Goal: Task Accomplishment & Management: Manage account settings

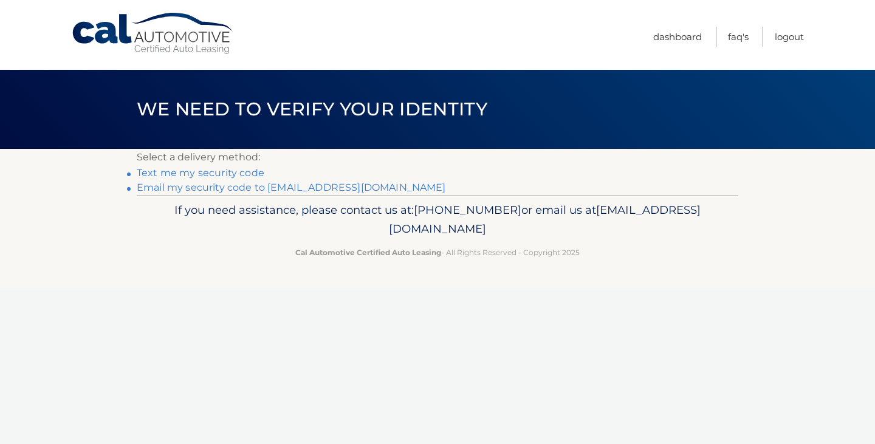
click at [173, 185] on link "Email my security code to [EMAIL_ADDRESS][DOMAIN_NAME]" at bounding box center [291, 188] width 309 height 12
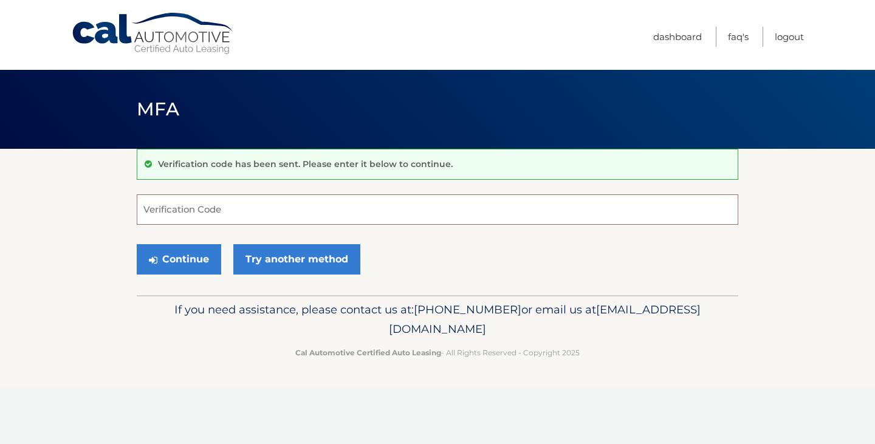
click at [179, 215] on input "Verification Code" at bounding box center [437, 209] width 601 height 30
type input "912038"
click at [180, 258] on button "Continue" at bounding box center [179, 259] width 84 height 30
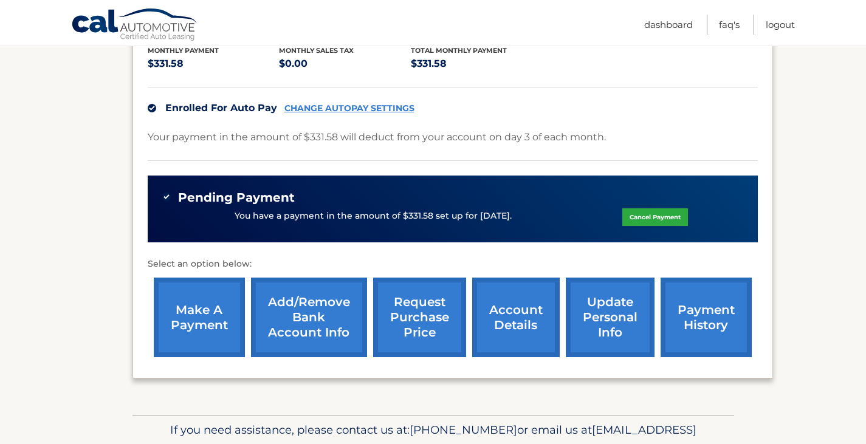
scroll to position [206, 0]
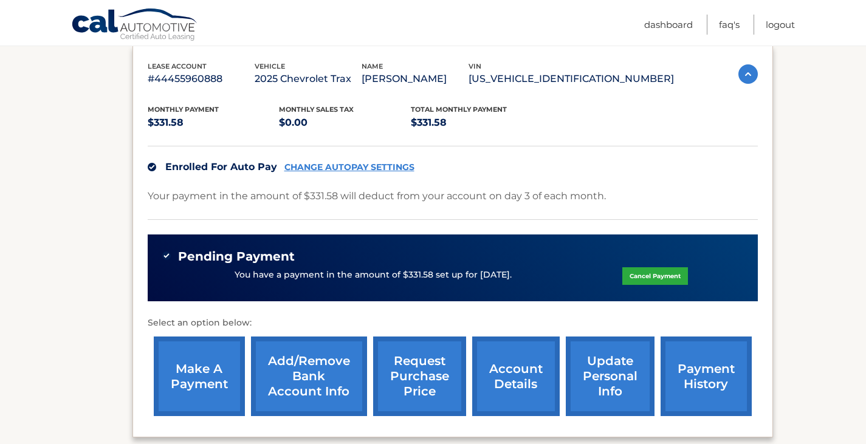
click at [315, 163] on link "CHANGE AUTOPAY SETTINGS" at bounding box center [349, 167] width 130 height 10
click at [505, 370] on link "account details" at bounding box center [515, 377] width 87 height 80
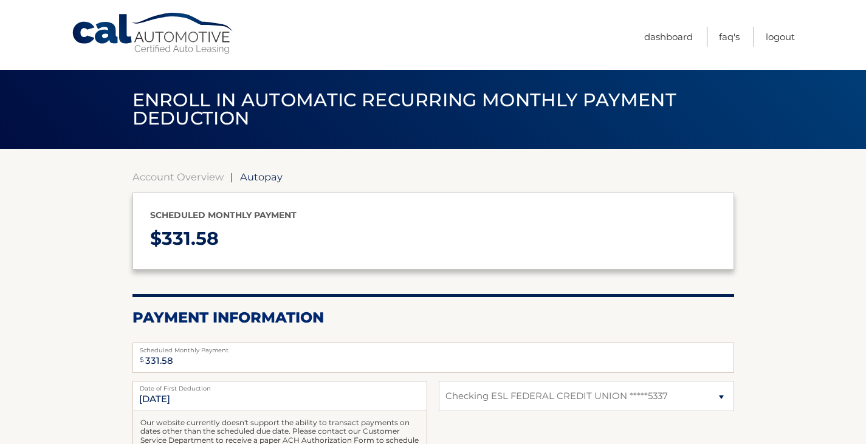
select select "NDYzM2Y2YTYtYzhlOS00MGZlLWIxYjAtNTdkMzQ4NmQ4MDZm"
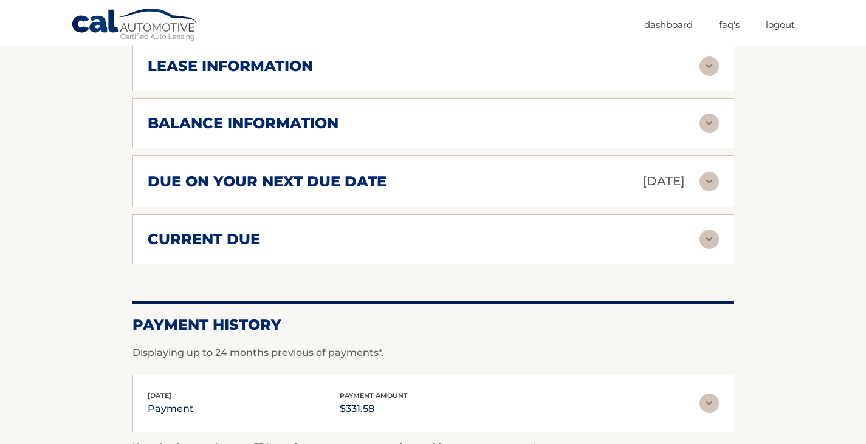
scroll to position [735, 0]
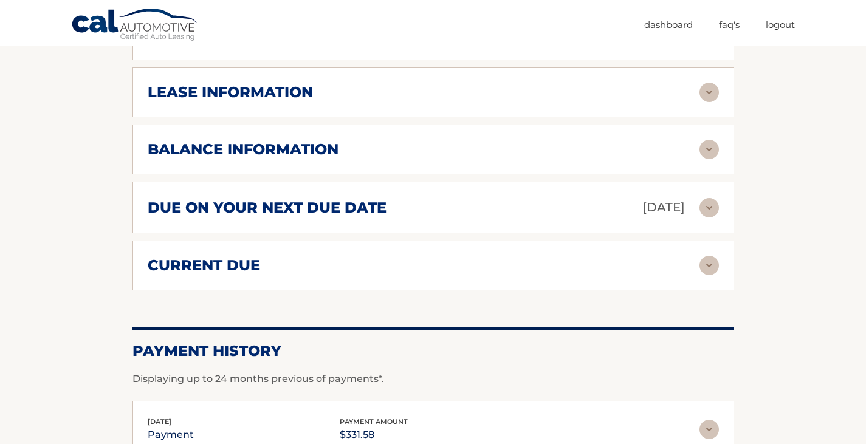
click at [711, 256] on img at bounding box center [708, 265] width 19 height 19
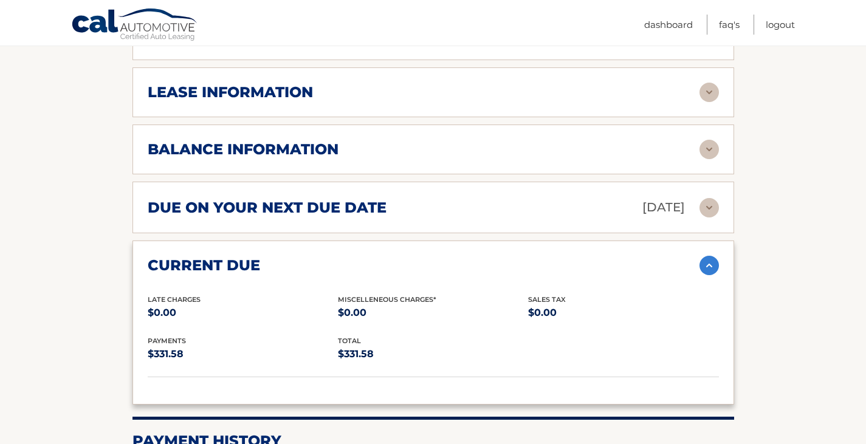
click at [711, 256] on img at bounding box center [708, 265] width 19 height 19
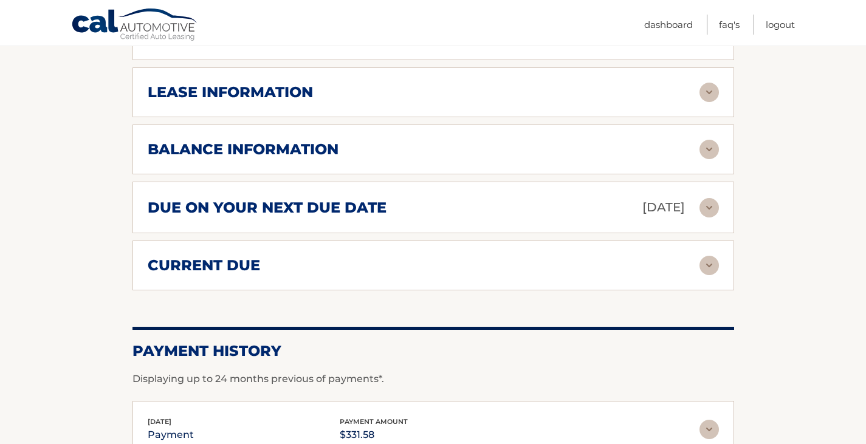
scroll to position [492, 0]
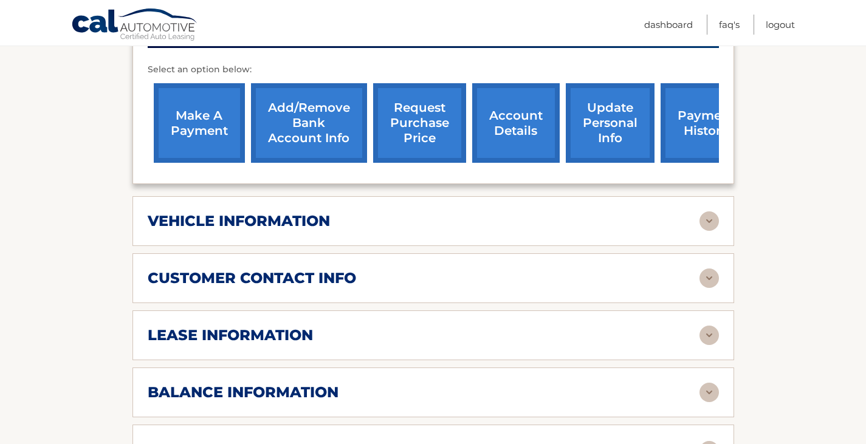
click at [303, 108] on link "Add/Remove bank account info" at bounding box center [309, 123] width 116 height 80
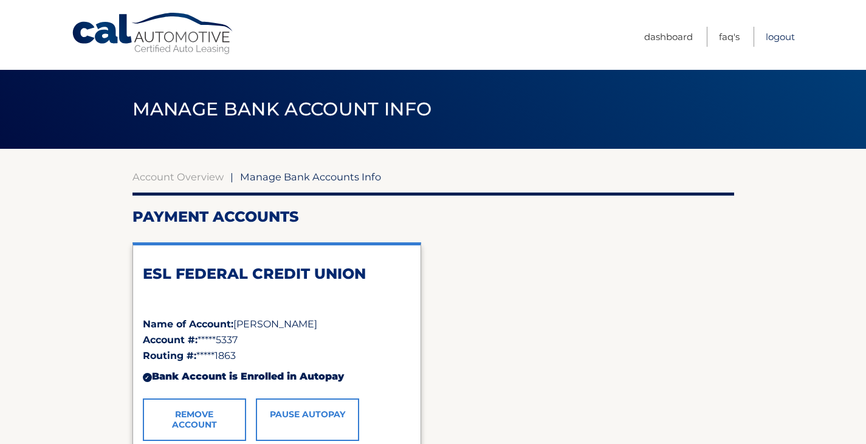
click at [772, 38] on link "Logout" at bounding box center [779, 37] width 29 height 20
